Goal: Transaction & Acquisition: Obtain resource

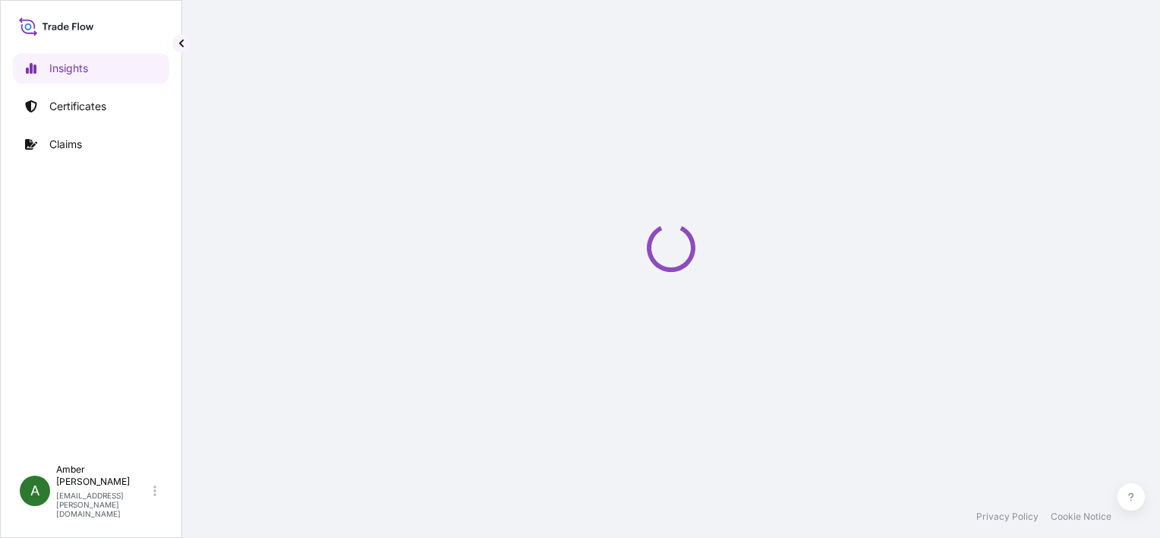
select select "2025"
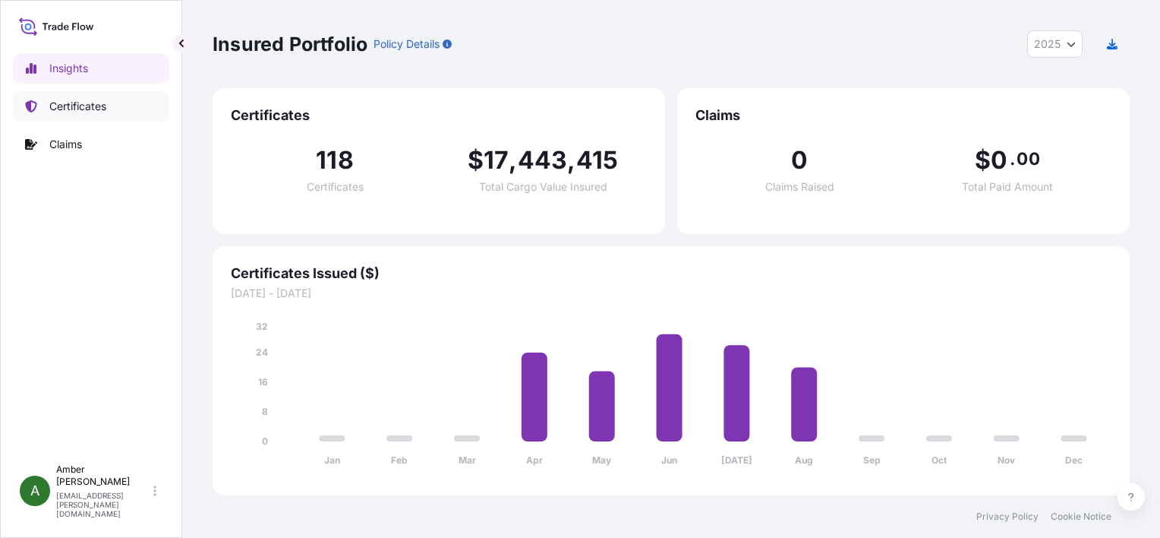
click at [84, 105] on p "Certificates" at bounding box center [77, 106] width 57 height 15
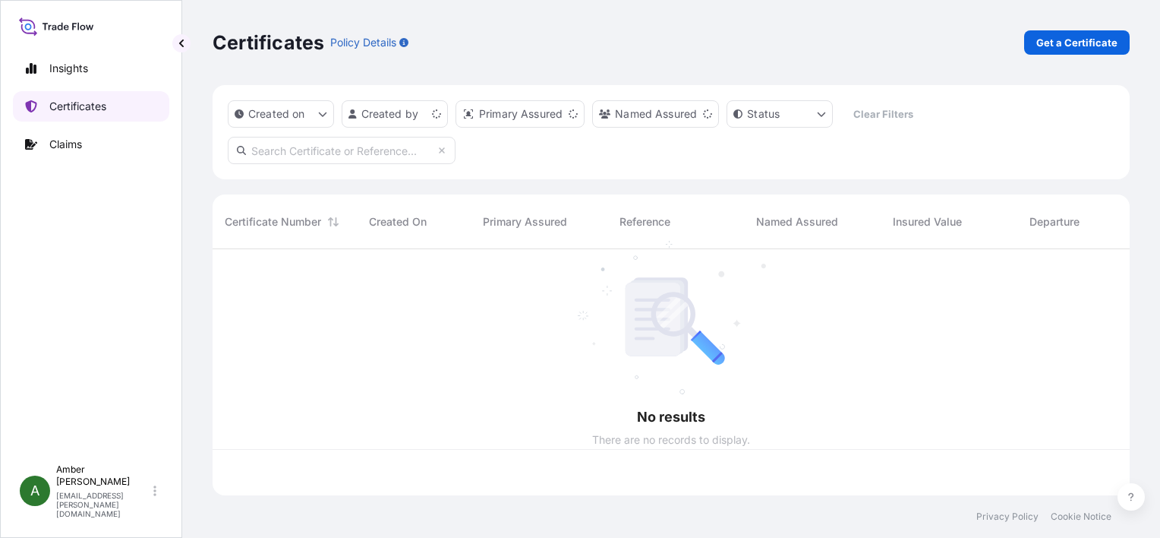
scroll to position [243, 905]
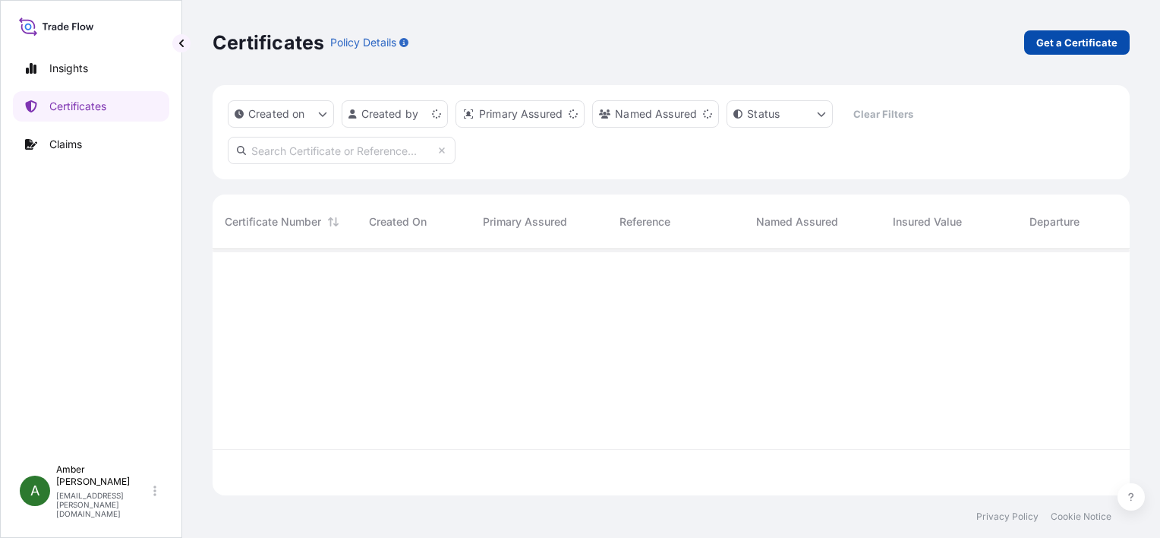
click at [1053, 38] on p "Get a Certificate" at bounding box center [1077, 42] width 81 height 15
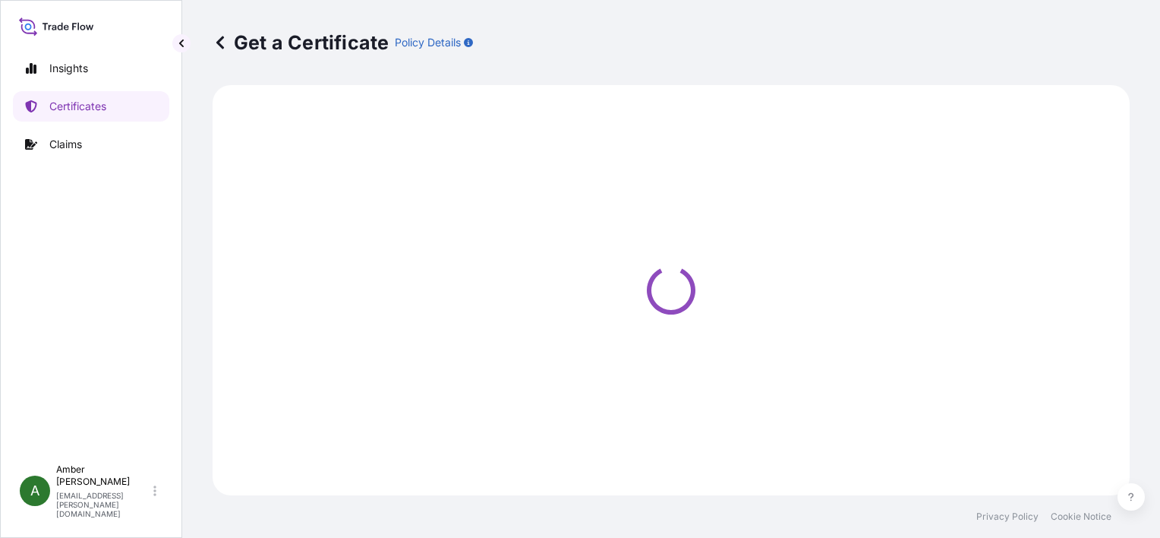
select select "Ocean Vessel"
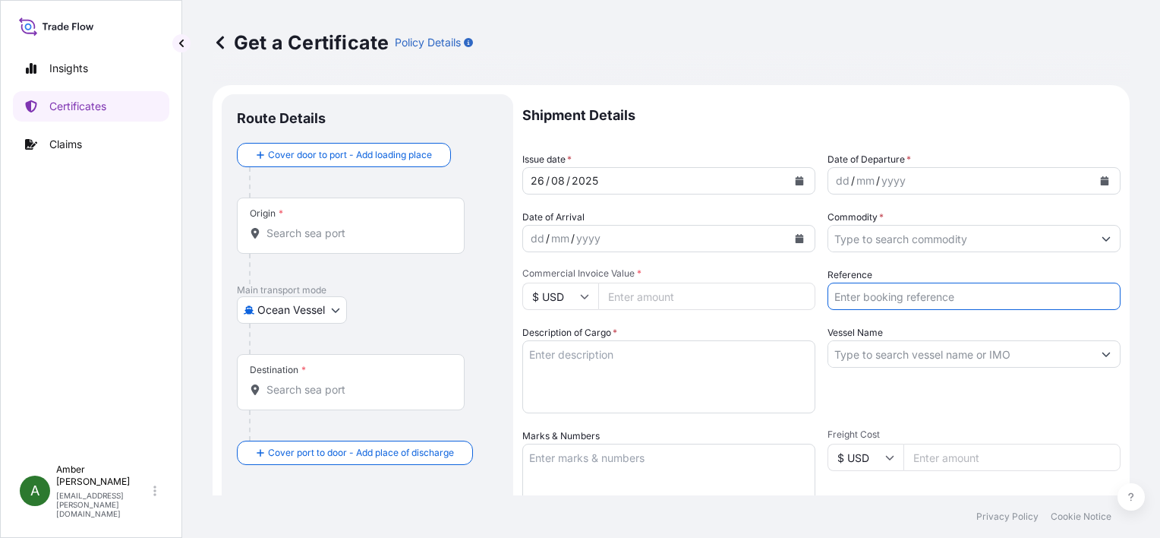
click at [894, 294] on input "Reference" at bounding box center [974, 295] width 293 height 27
paste input "60668809"
type input "60668809"
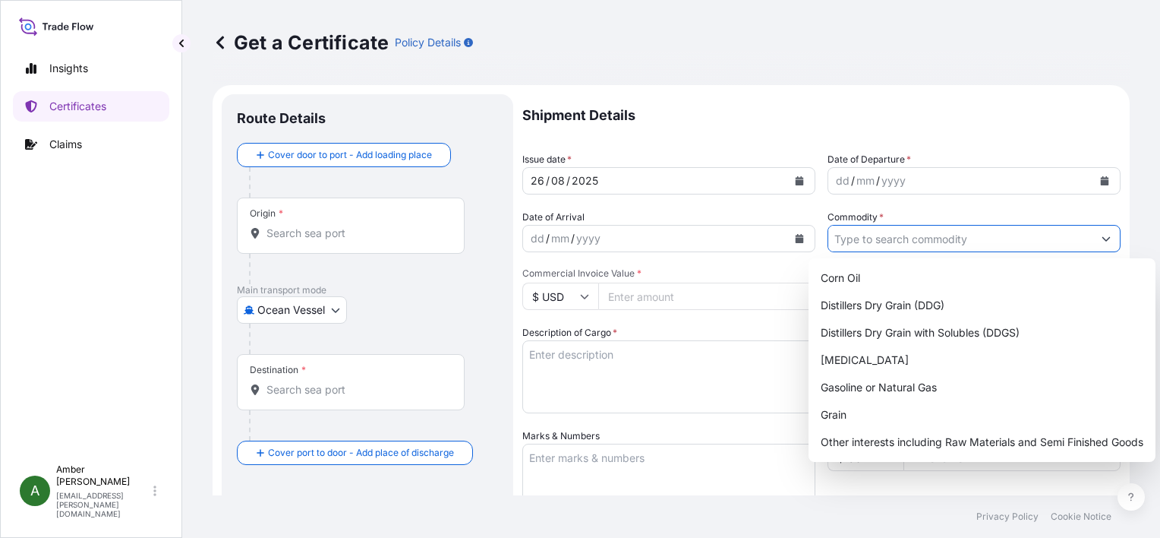
click at [880, 239] on input "Commodity *" at bounding box center [960, 238] width 264 height 27
click at [907, 328] on div "Distillers Dry Grain with Solubles (DDGS)" at bounding box center [982, 332] width 335 height 27
type input "Distillers Dry Grain with Solubles (DDGS)"
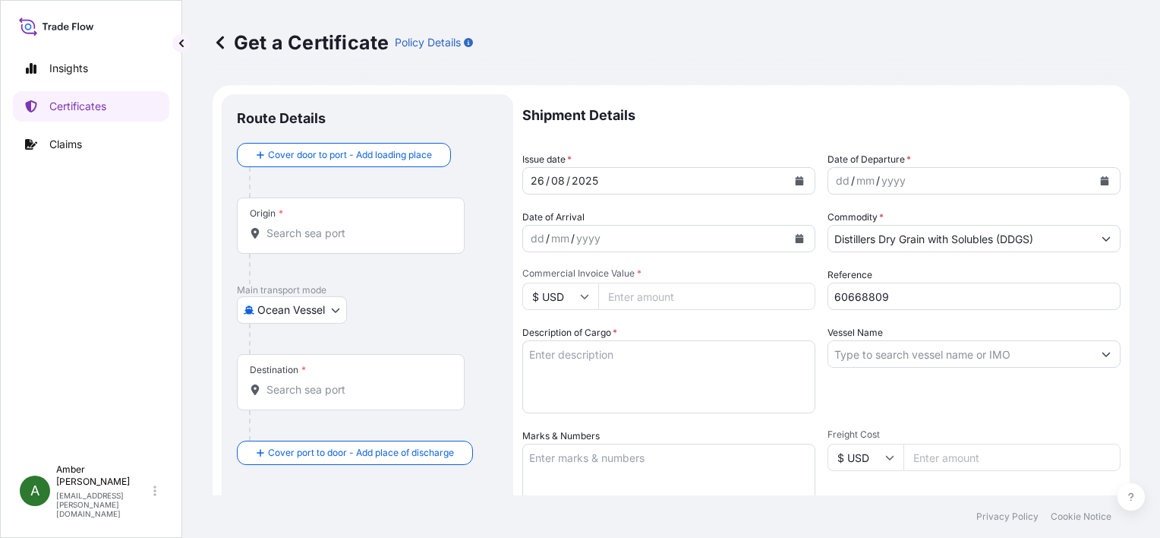
click at [681, 297] on input "Commercial Invoice Value *" at bounding box center [706, 295] width 217 height 27
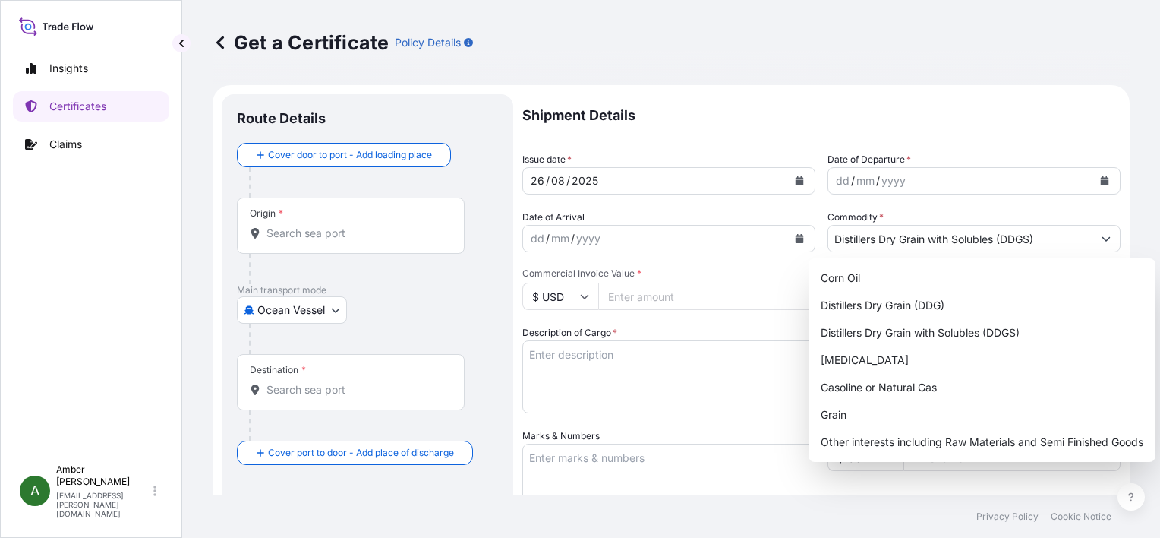
paste input "22969.00"
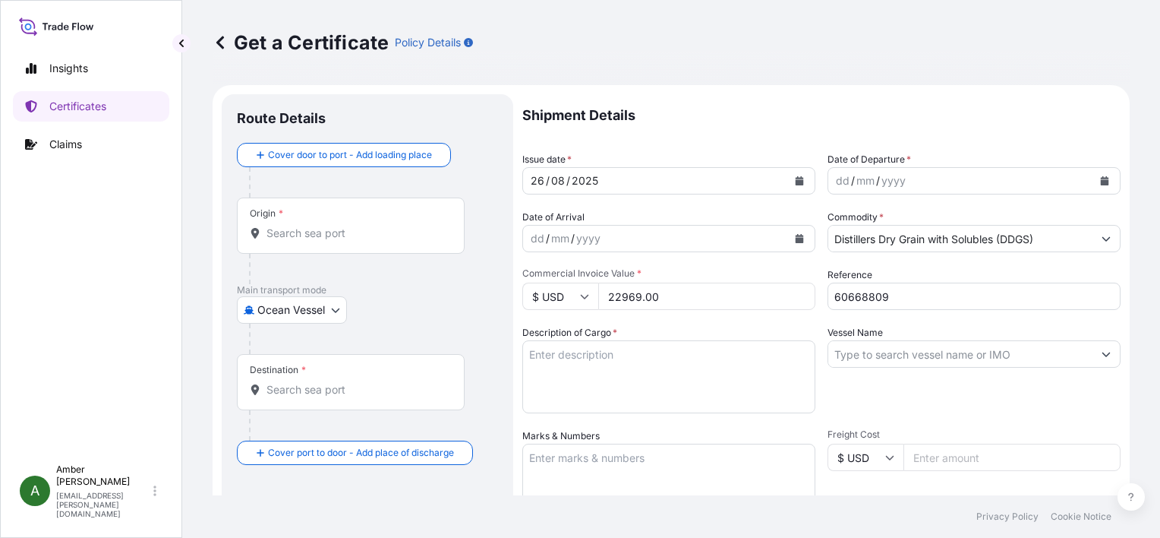
type input "22969.00"
click at [1101, 182] on icon "Calendar" at bounding box center [1105, 180] width 8 height 9
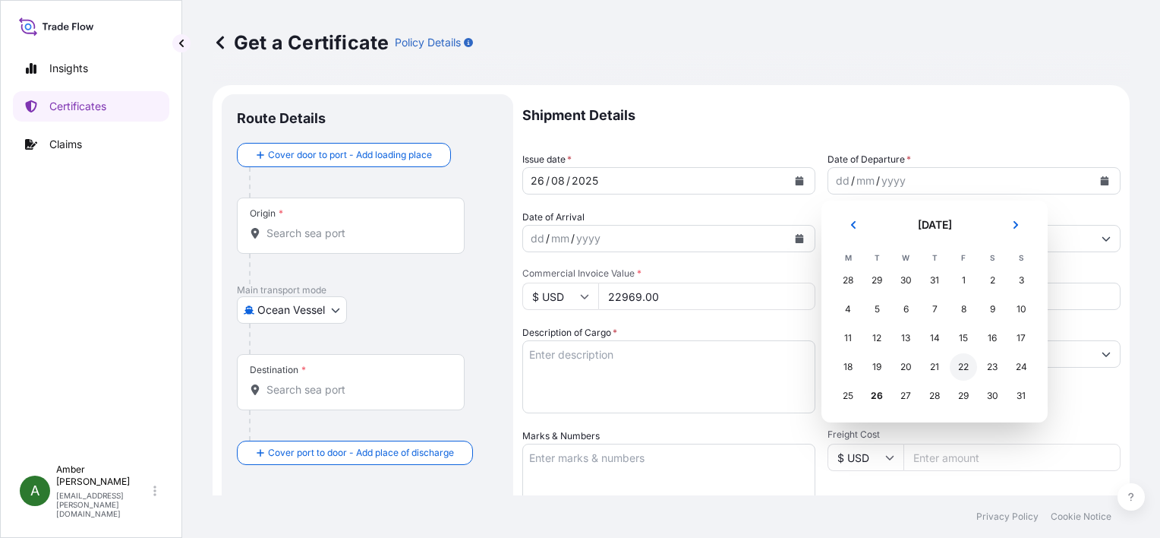
click at [963, 368] on div "22" at bounding box center [963, 366] width 27 height 27
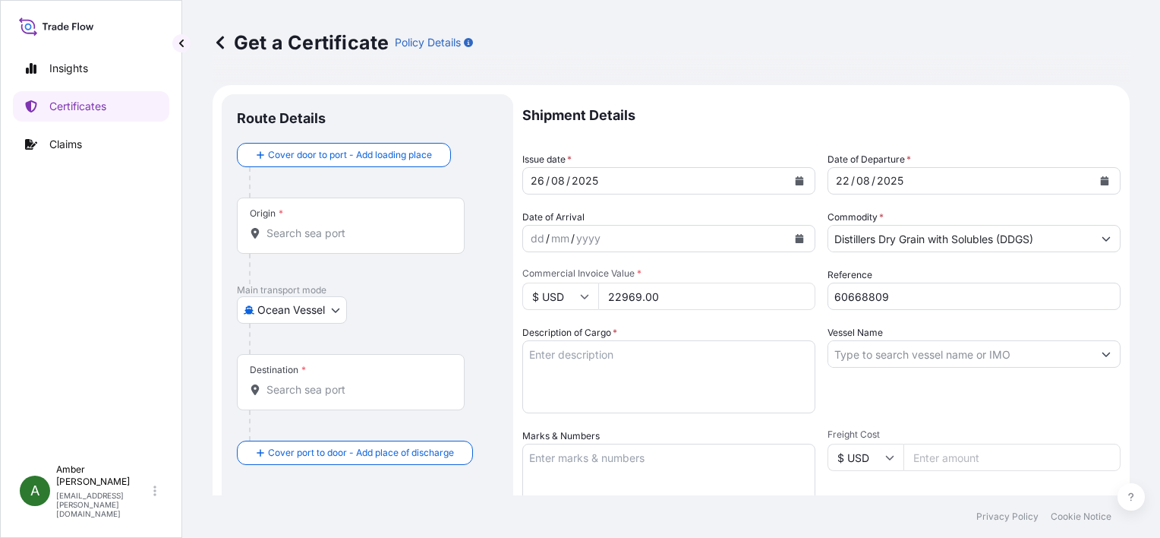
click at [796, 236] on icon "Calendar" at bounding box center [800, 238] width 8 height 9
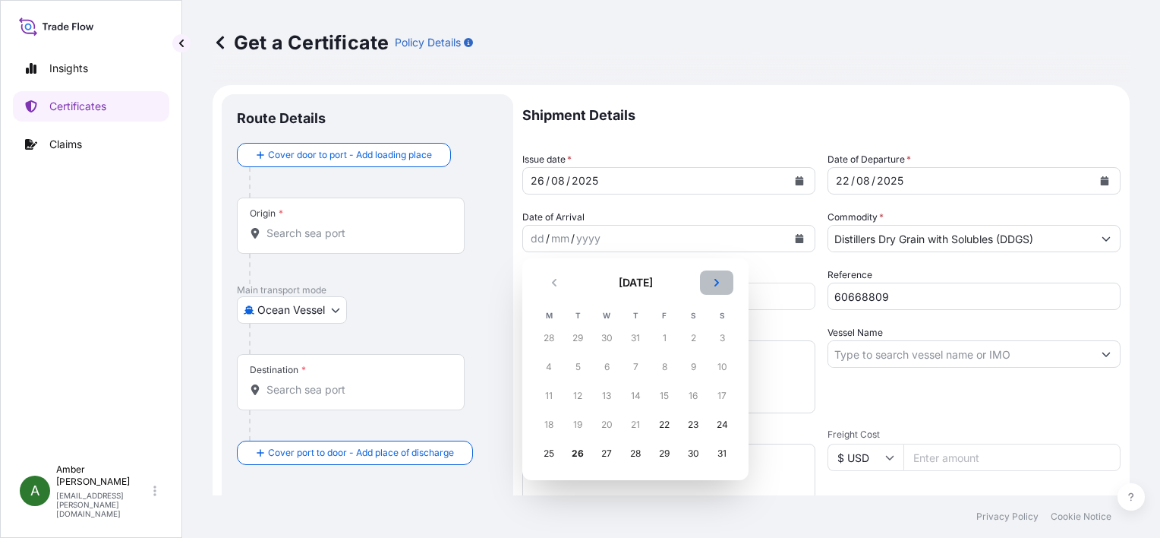
click at [720, 284] on icon "Next" at bounding box center [716, 282] width 9 height 9
click at [552, 425] on div "22" at bounding box center [548, 424] width 27 height 27
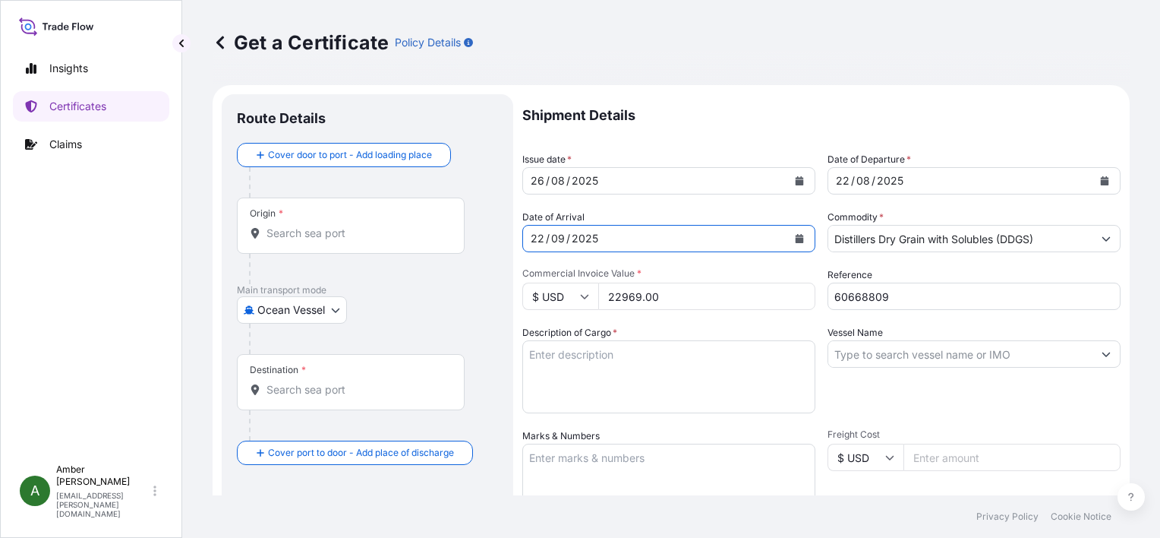
click at [294, 230] on input "Origin *" at bounding box center [356, 233] width 179 height 15
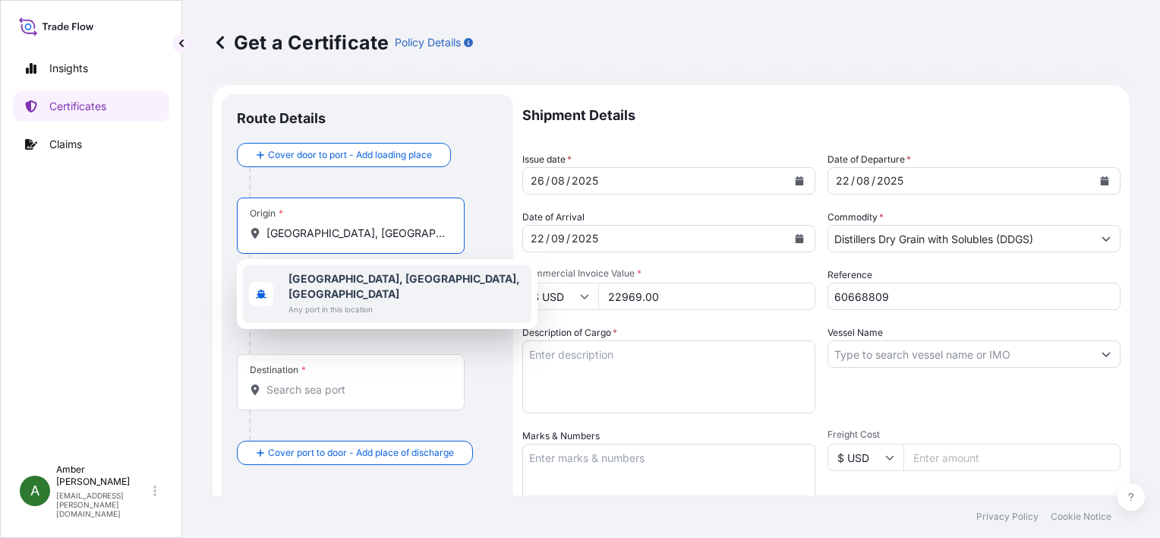
click at [332, 276] on b "Norfolk, VA, USA" at bounding box center [405, 286] width 232 height 28
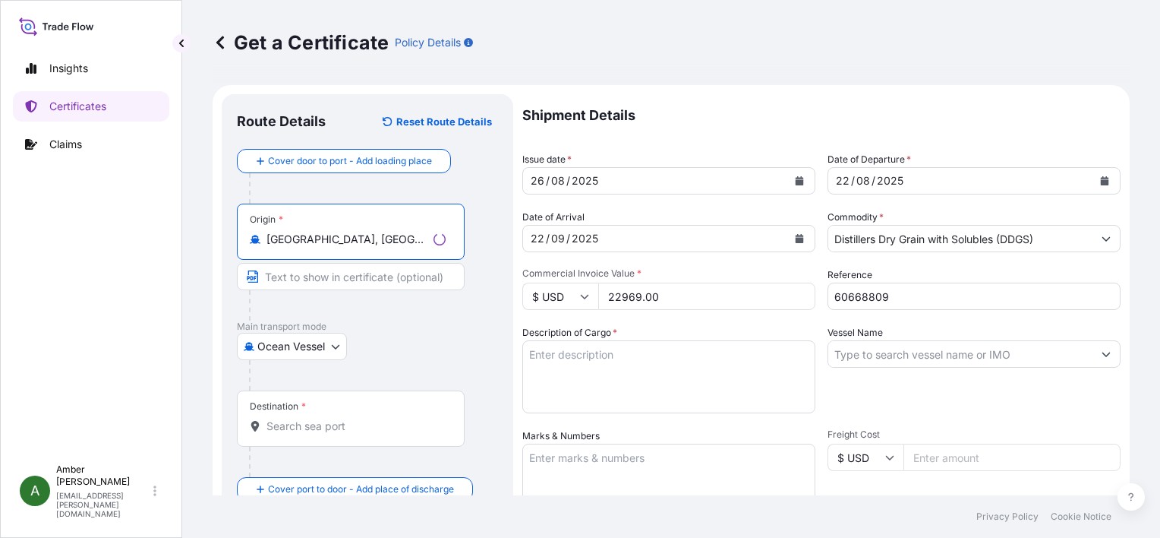
type input "Norfolk, VA, USA"
click at [316, 432] on input "Destination *" at bounding box center [356, 425] width 179 height 15
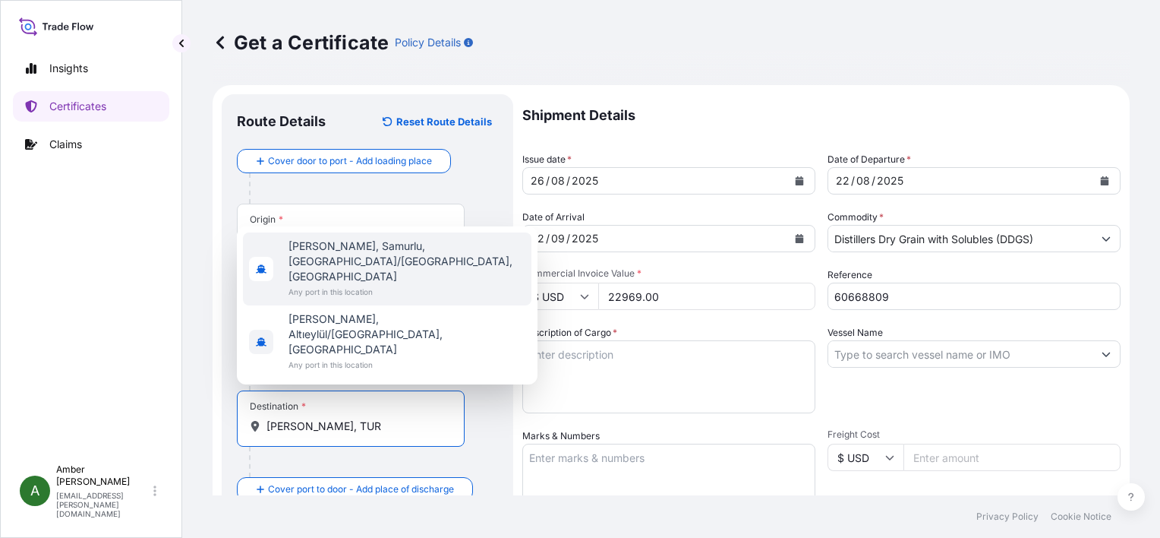
click at [371, 284] on span "Aliağa, Samurlu, Aliağa/İzmir, Türkiye" at bounding box center [407, 261] width 237 height 46
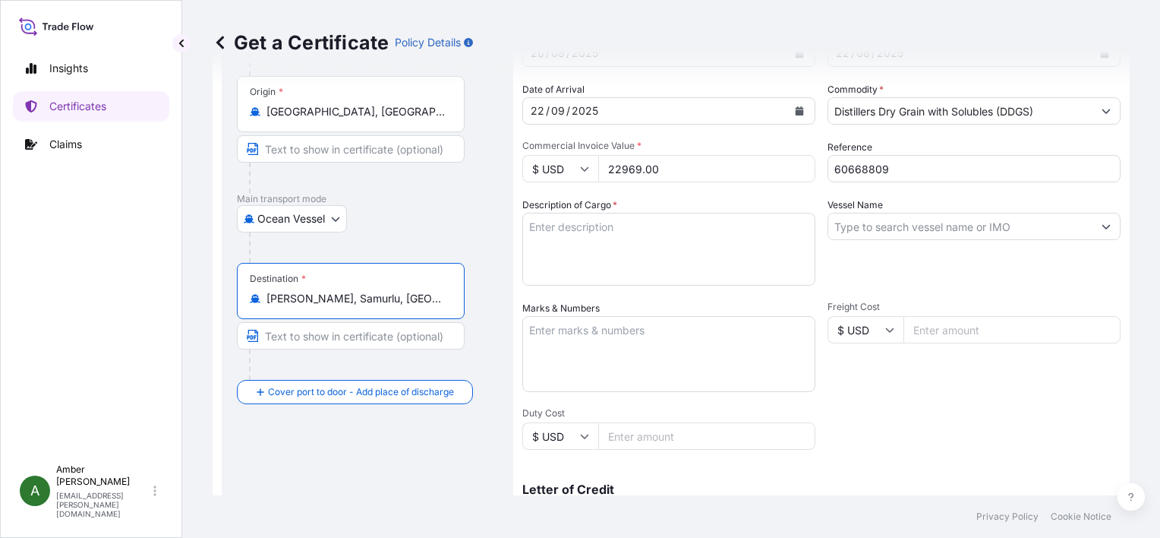
scroll to position [152, 0]
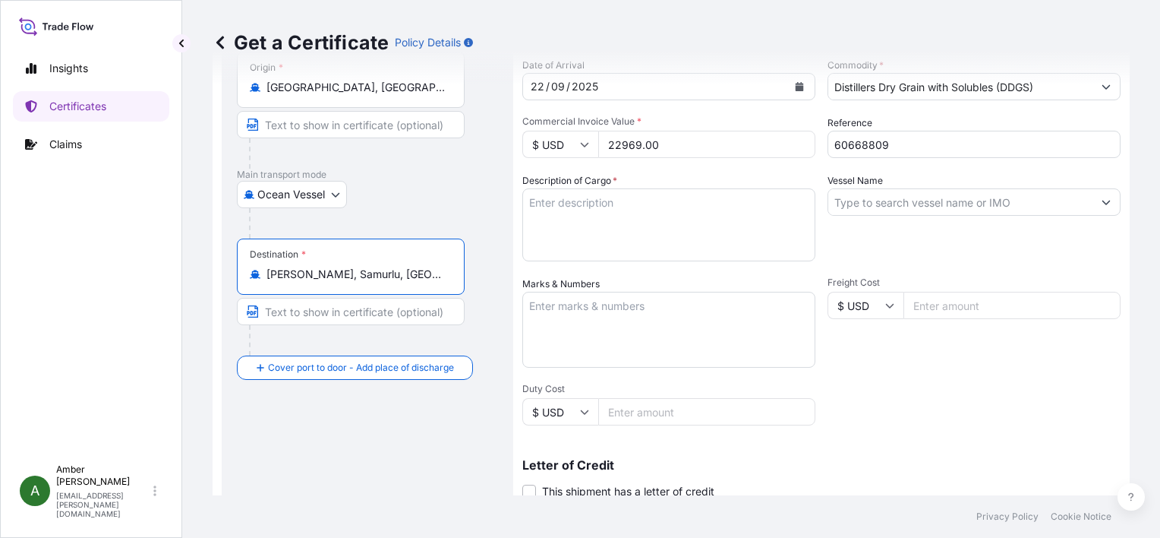
type input "Aliağa, Samurlu, Aliağa/İzmir, Türkiye"
click at [858, 207] on input "Vessel Name" at bounding box center [960, 201] width 264 height 27
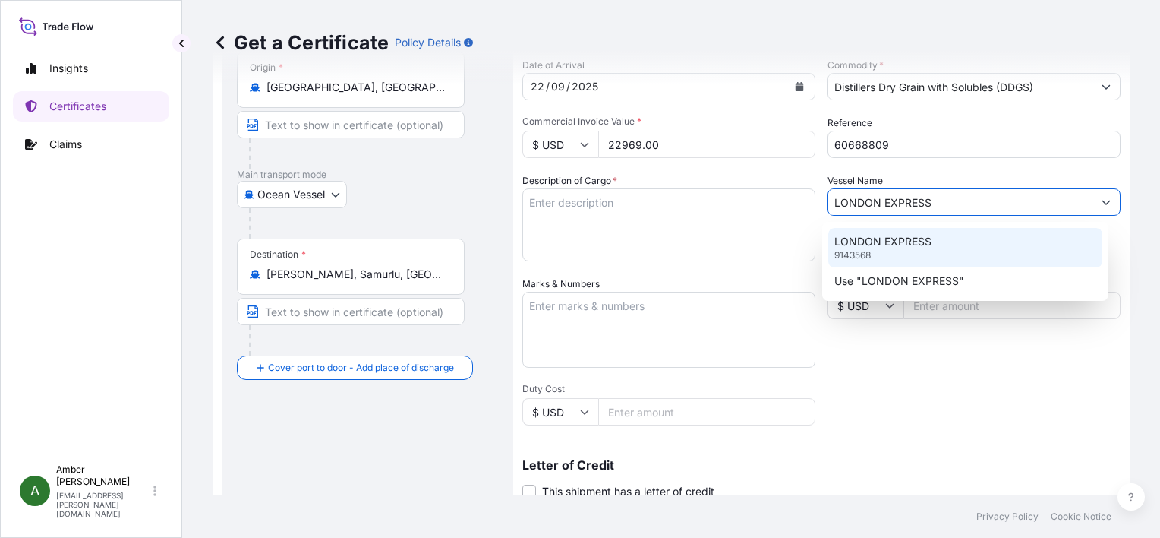
click at [888, 244] on p "LONDON EXPRESS" at bounding box center [883, 241] width 97 height 15
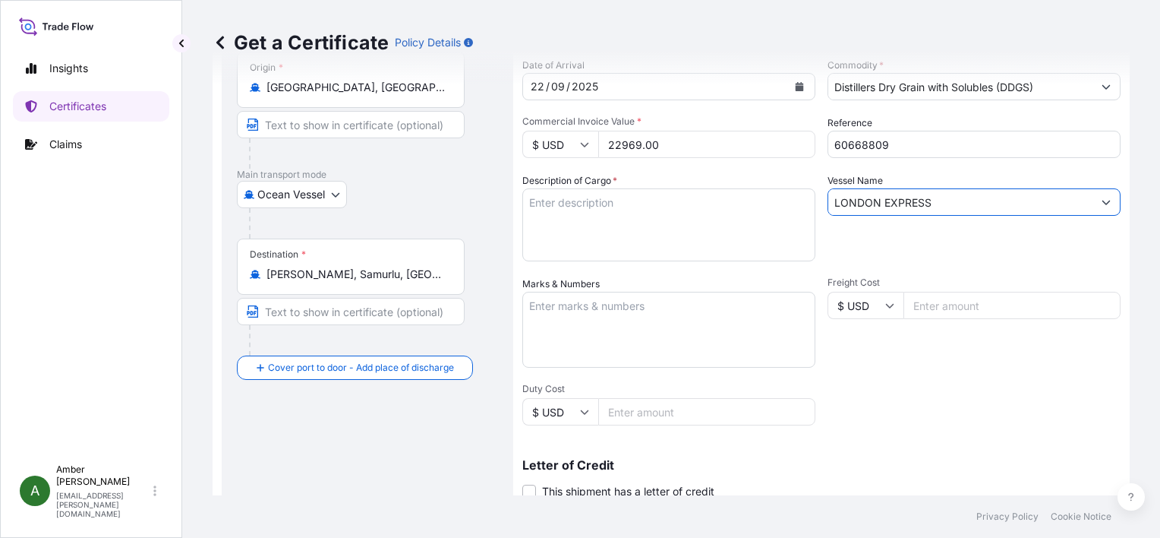
type input "LONDON EXPRESS"
click at [562, 219] on textarea "Description of Cargo *" at bounding box center [668, 224] width 293 height 73
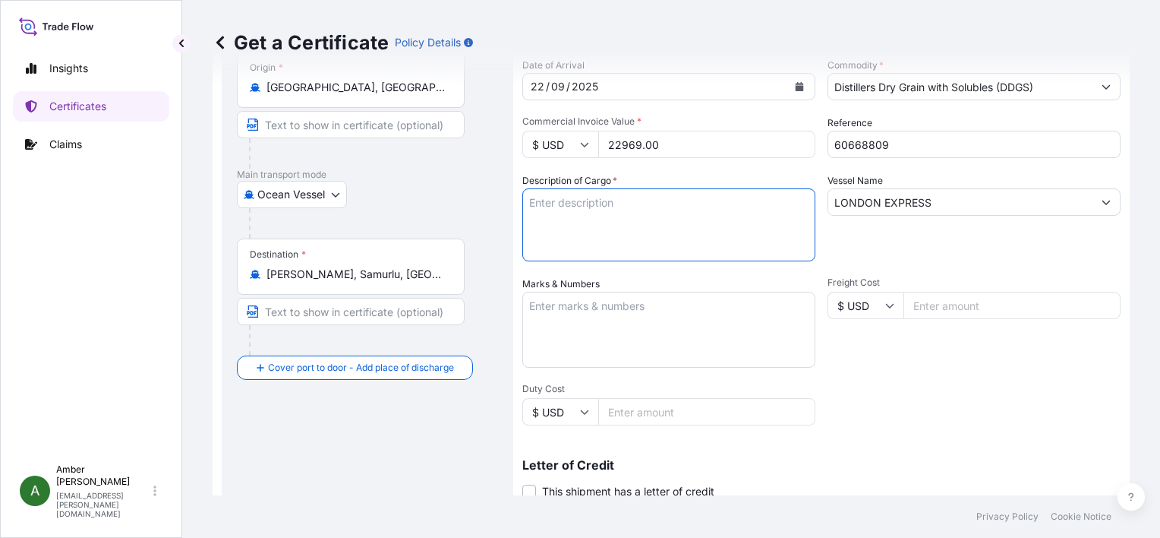
paste textarea "DISTILLERS DRIED GRAINS WITH SOLUBLES TOTAL WEIGHT (MTS): 103. FREIGHT PREPAID …"
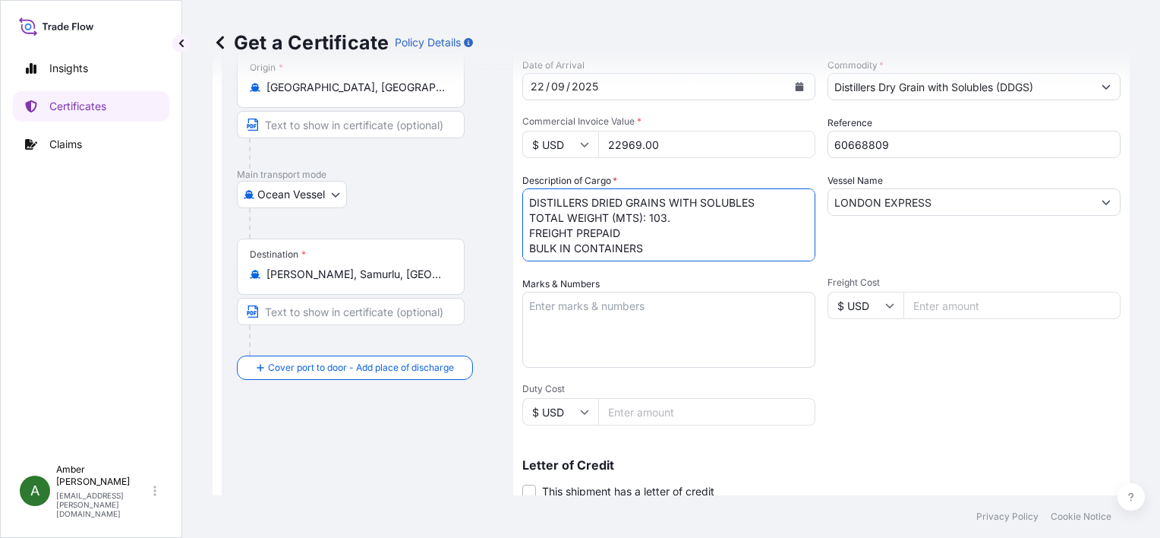
scroll to position [9, 0]
click at [598, 255] on textarea "DISTILLERS DRIED GRAINS WITH SOLUBLES TOTAL WEIGHT (MTS): 103. FREIGHT PREPAID …" at bounding box center [668, 224] width 293 height 73
paste textarea "X20250811546025"
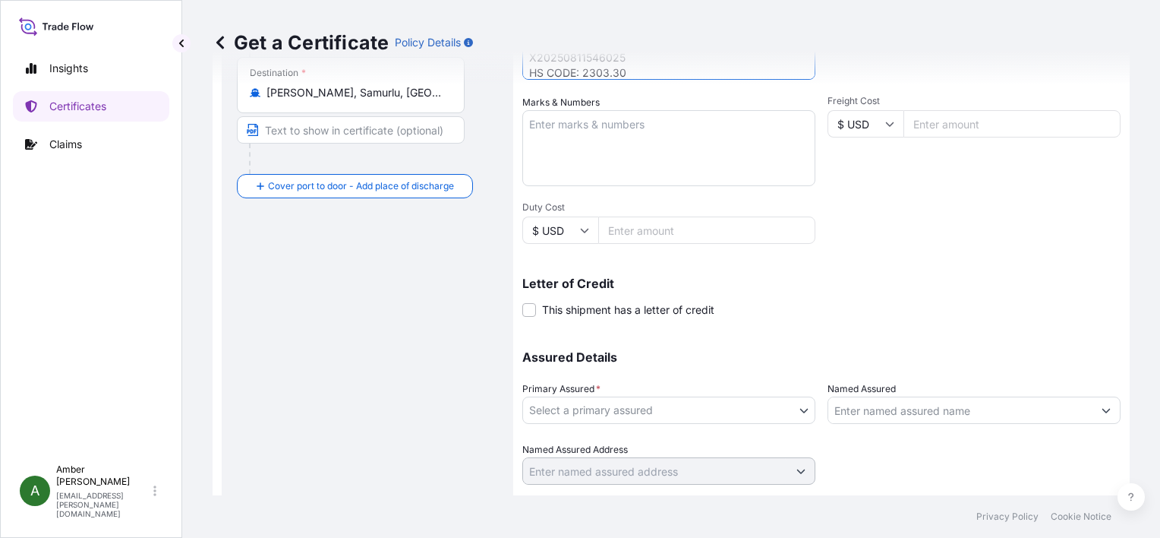
scroll to position [374, 0]
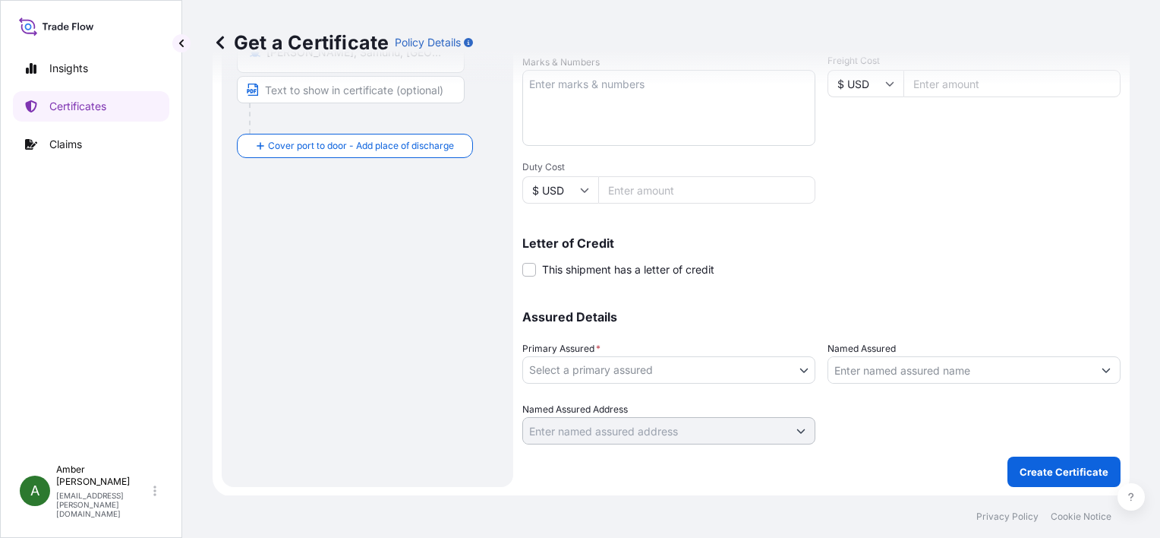
type textarea "DISTILLERS DRIED GRAINS WITH SOLUBLES TOTAL WEIGHT (MTS): 103. FREIGHT PREPAID …"
click at [643, 368] on body "Insights Certificates Claims A Amber Rinehart amber.rinehart@poet.com Get a Cer…" at bounding box center [580, 269] width 1160 height 538
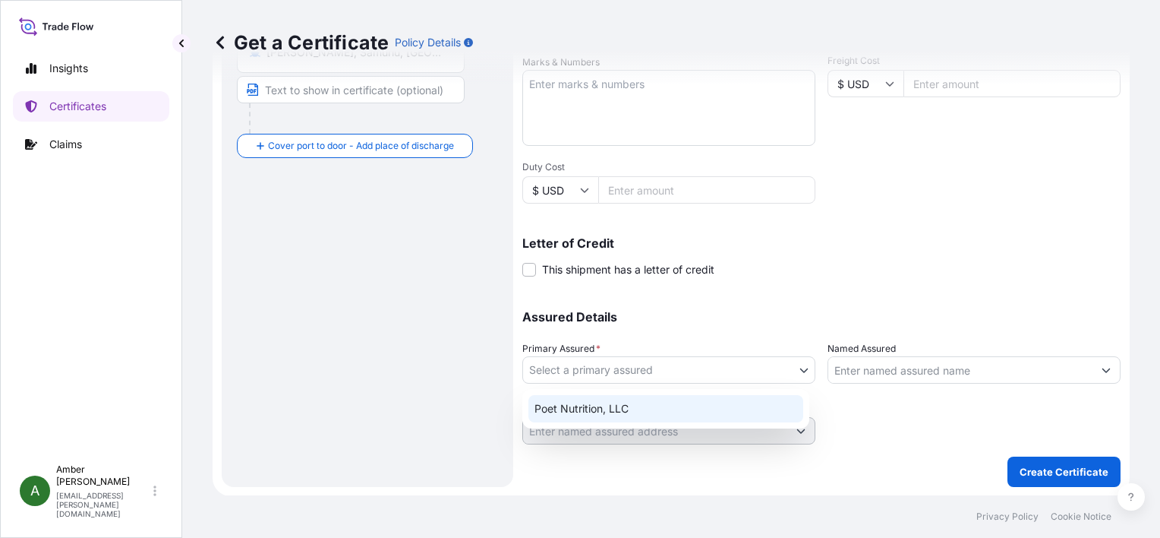
click at [621, 406] on div "Poet Nutrition, LLC" at bounding box center [666, 408] width 275 height 27
select select "31546"
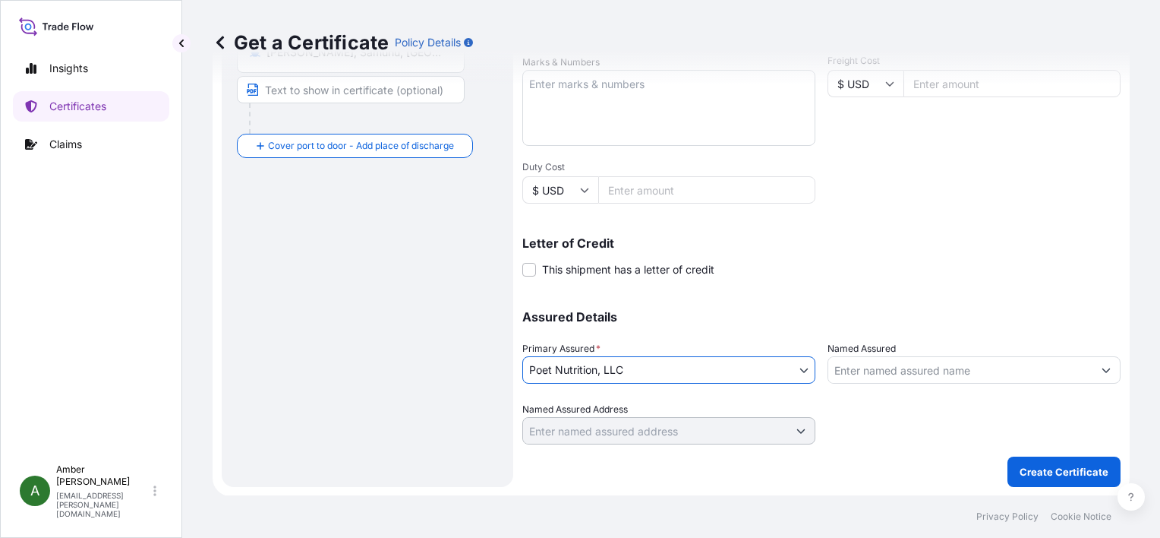
click at [913, 366] on input "Named Assured" at bounding box center [960, 369] width 264 height 27
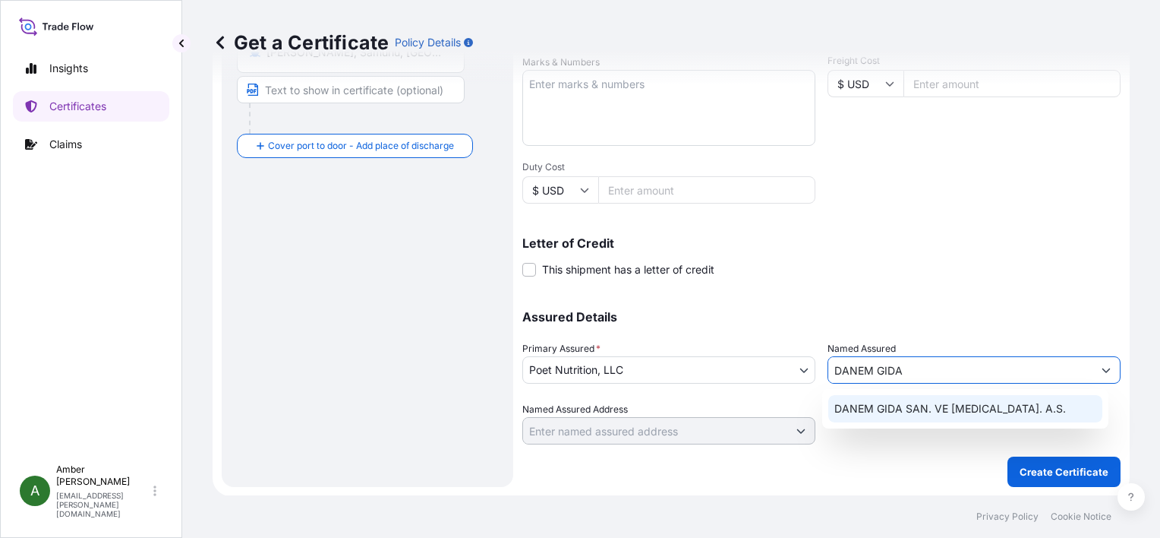
click at [929, 410] on span "DANEM GIDA SAN. VE TIC. A.S." at bounding box center [951, 408] width 232 height 15
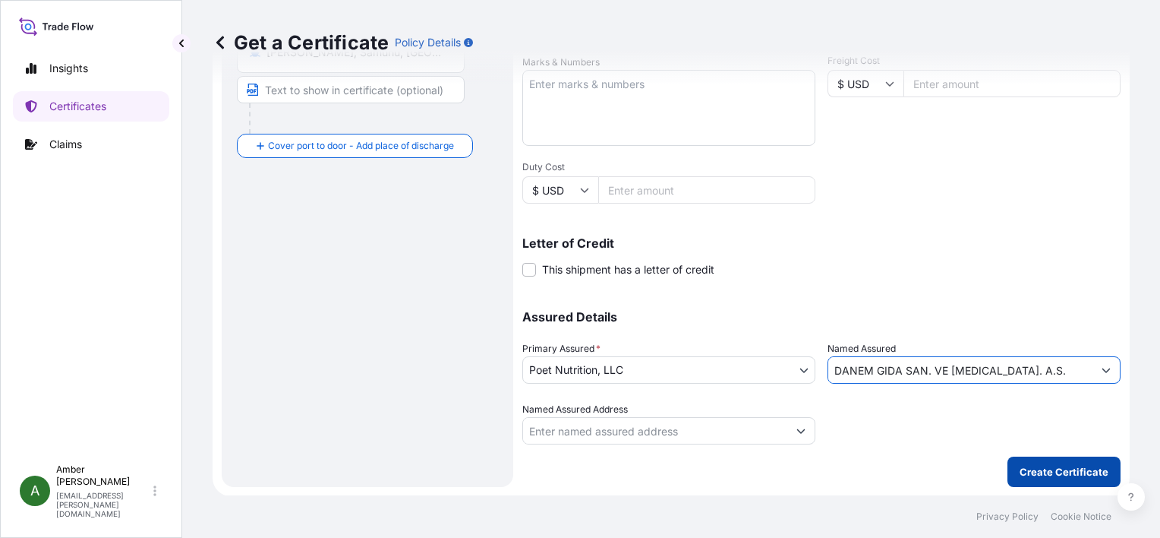
type input "DANEM GIDA SAN. VE TIC. A.S."
click at [1049, 471] on p "Create Certificate" at bounding box center [1064, 471] width 89 height 15
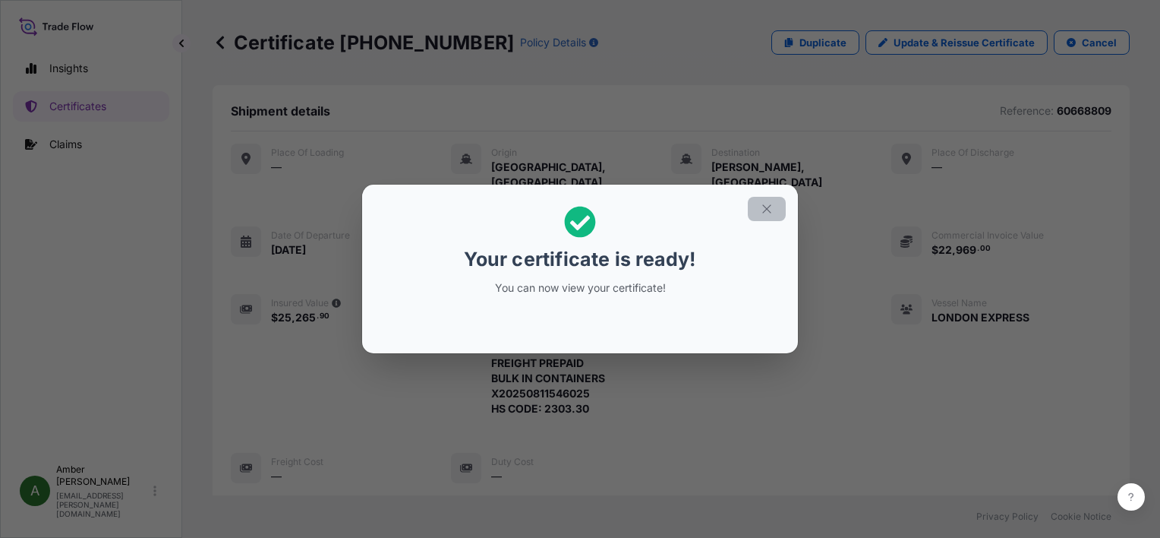
click at [775, 211] on button "button" at bounding box center [767, 209] width 38 height 24
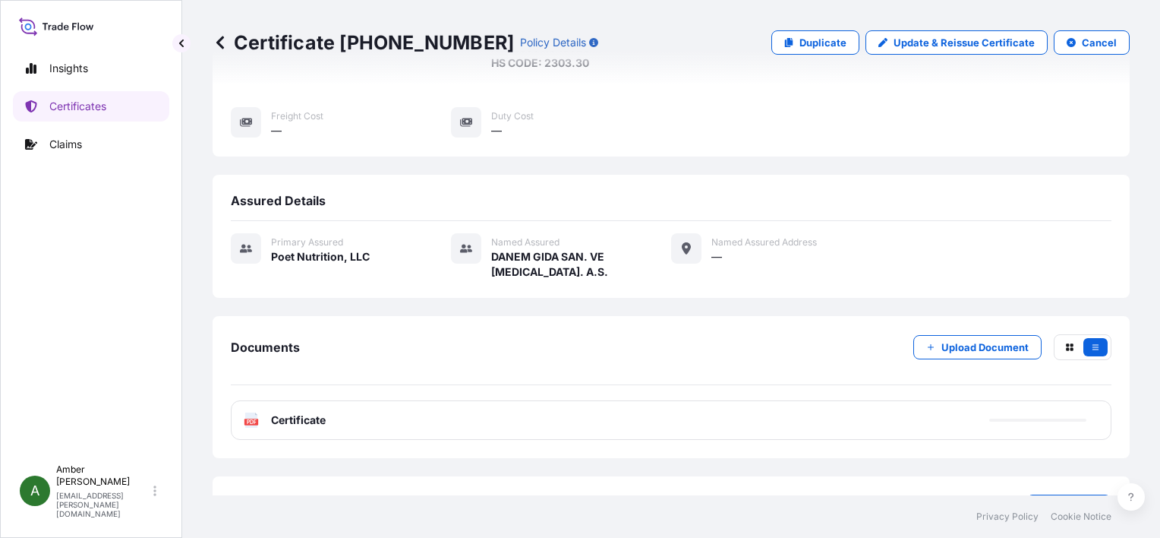
scroll to position [368, 0]
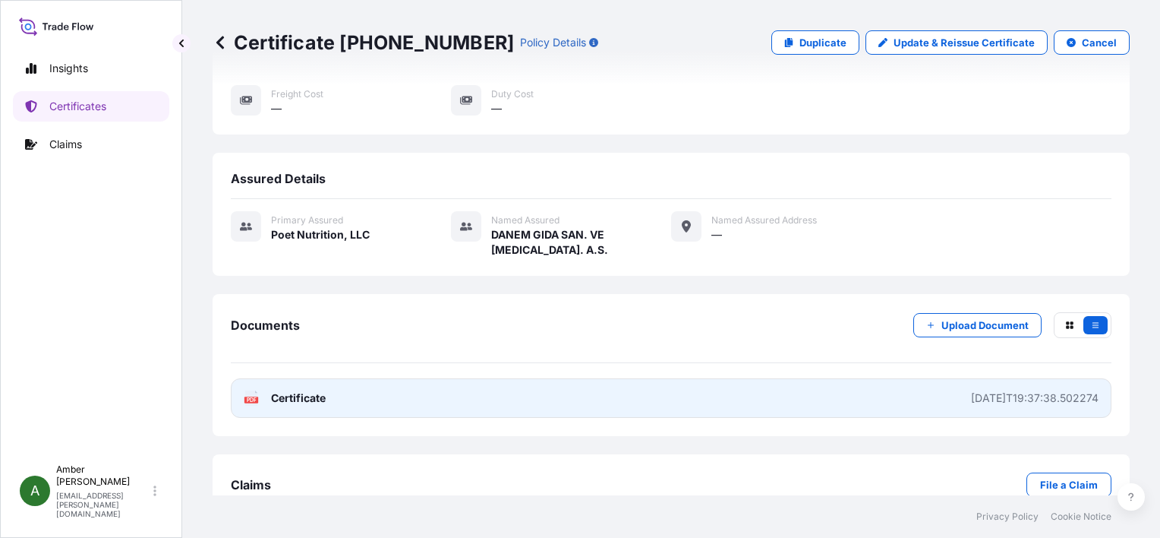
click at [261, 390] on div "PDF Certificate" at bounding box center [285, 397] width 82 height 15
